Goal: Task Accomplishment & Management: Use online tool/utility

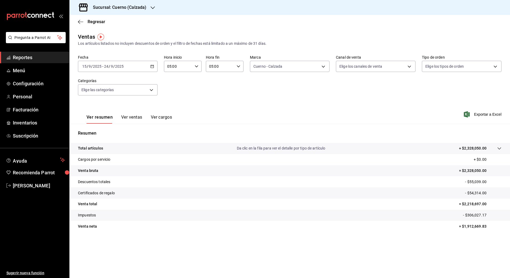
click at [153, 68] on \(Stroke\) "button" at bounding box center [152, 66] width 3 height 3
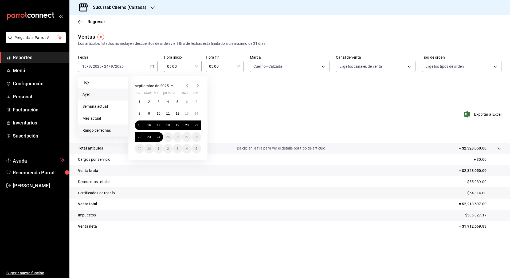
click at [105, 94] on span "Ayer" at bounding box center [102, 95] width 41 height 6
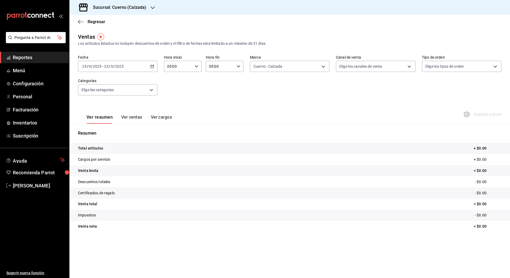
click at [343, 95] on div "Fecha [DATE] [DATE] - [DATE] [DATE] Hora inicio 05:00 Hora inicio Hora fin 05:0…" at bounding box center [289, 78] width 423 height 47
click at [478, 114] on div "Exportar a Excel" at bounding box center [483, 114] width 37 height 6
click at [153, 66] on \(Stroke\) "button" at bounding box center [152, 66] width 3 height 0
click at [115, 128] on span "Rango de fechas" at bounding box center [102, 131] width 41 height 6
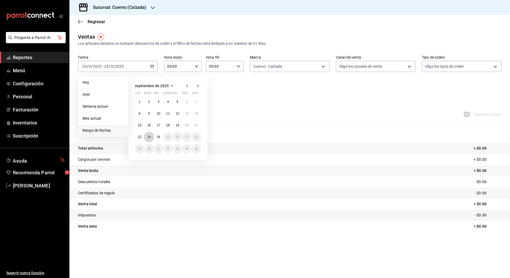
click at [147, 136] on abbr "23" at bounding box center [148, 137] width 3 height 4
click at [155, 137] on button "24" at bounding box center [158, 137] width 9 height 10
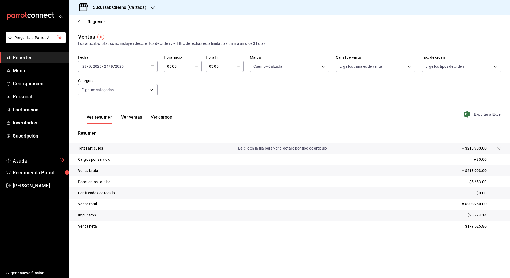
click at [480, 115] on span "Exportar a Excel" at bounding box center [483, 114] width 37 height 6
